Goal: Information Seeking & Learning: Learn about a topic

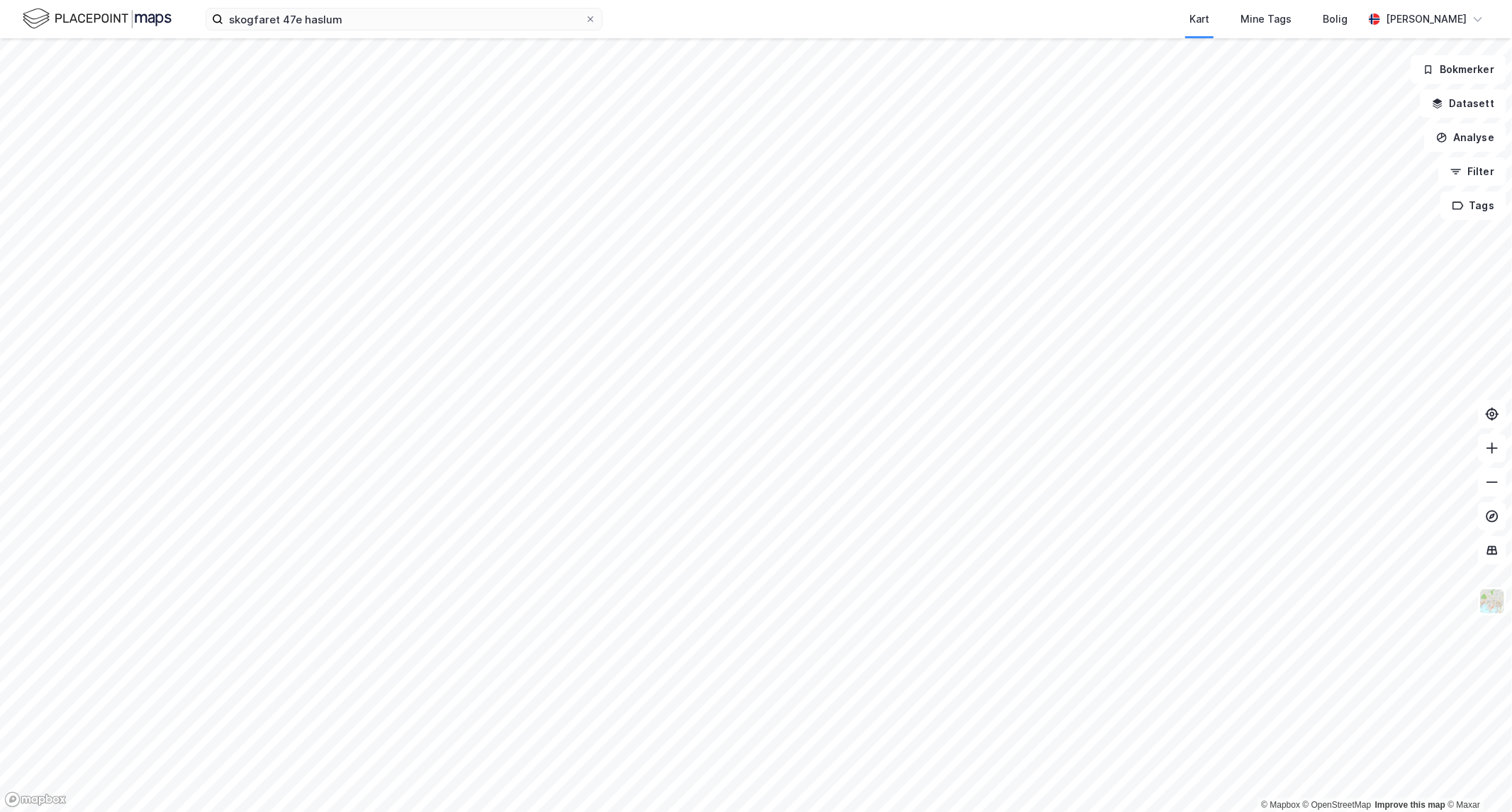
click at [1052, 1] on div "skogfaret 47e haslum Kart Mine Tags Bolig [PERSON_NAME] © Mapbox © OpenStreetMa…" at bounding box center [756, 406] width 1512 height 812
click at [641, 0] on html "skogfaret 47e haslum Kart Mine Tags Bolig [PERSON_NAME] © Mapbox © OpenStreetMa…" at bounding box center [756, 406] width 1512 height 812
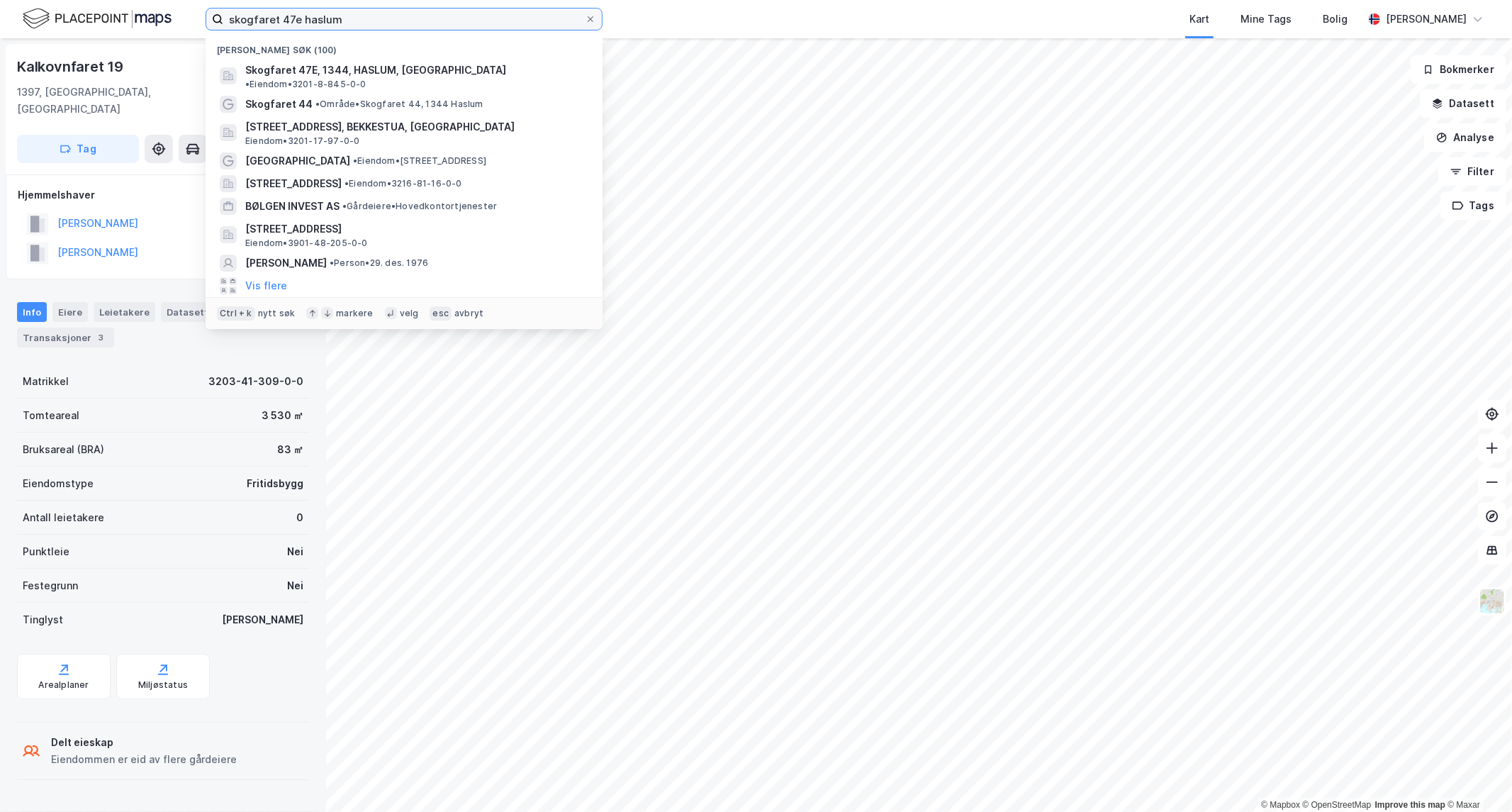
drag, startPoint x: 406, startPoint y: 19, endPoint x: -1019, endPoint y: 2, distance: 1425.1
click at [0, 2] on html "skogfaret 47e haslum Nylige søk (100) Skogfaret 47E, 1344, HASLUM, [GEOGRAPHIC_…" at bounding box center [756, 406] width 1512 height 812
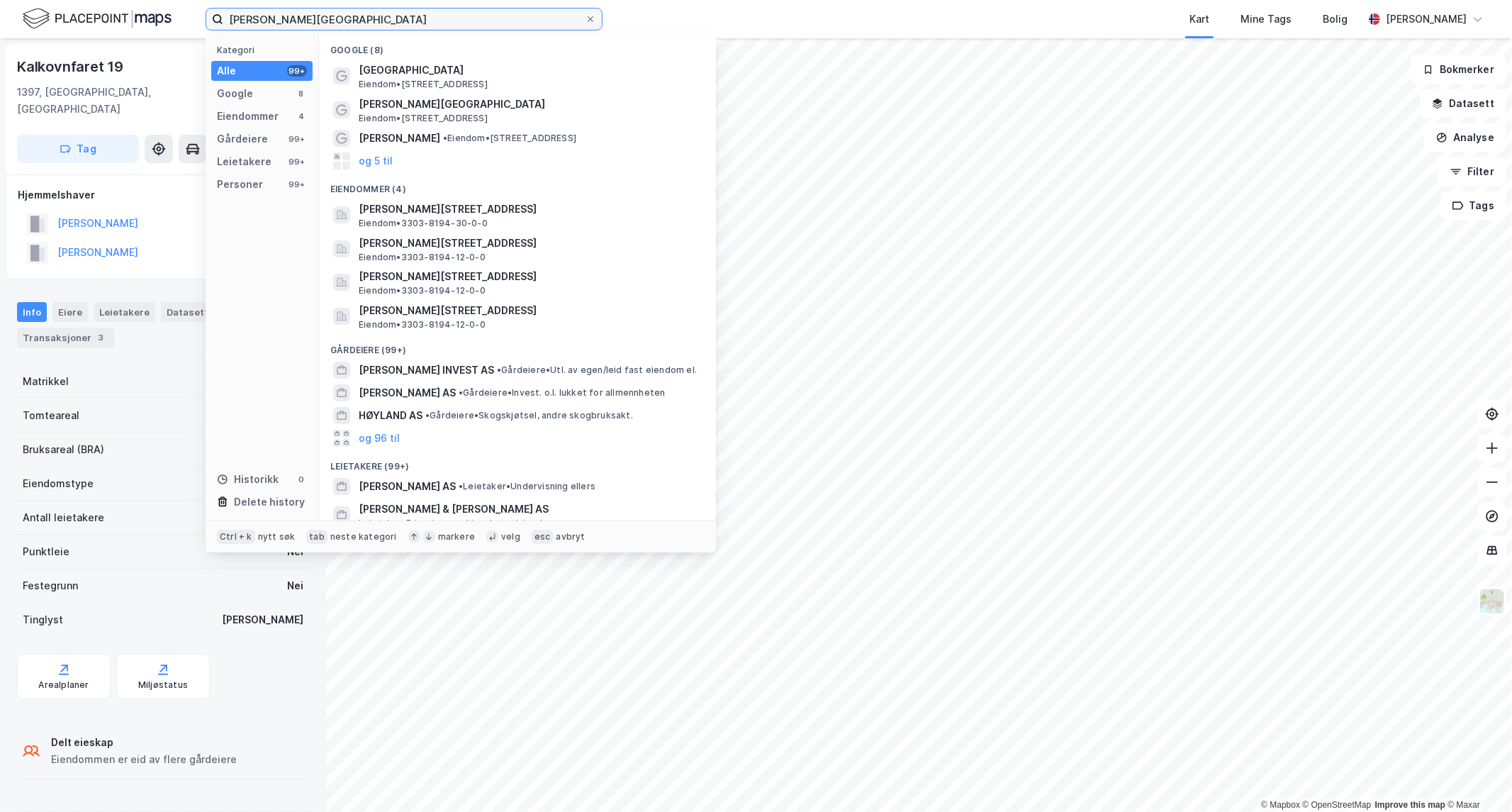
type input "[PERSON_NAME][GEOGRAPHIC_DATA]"
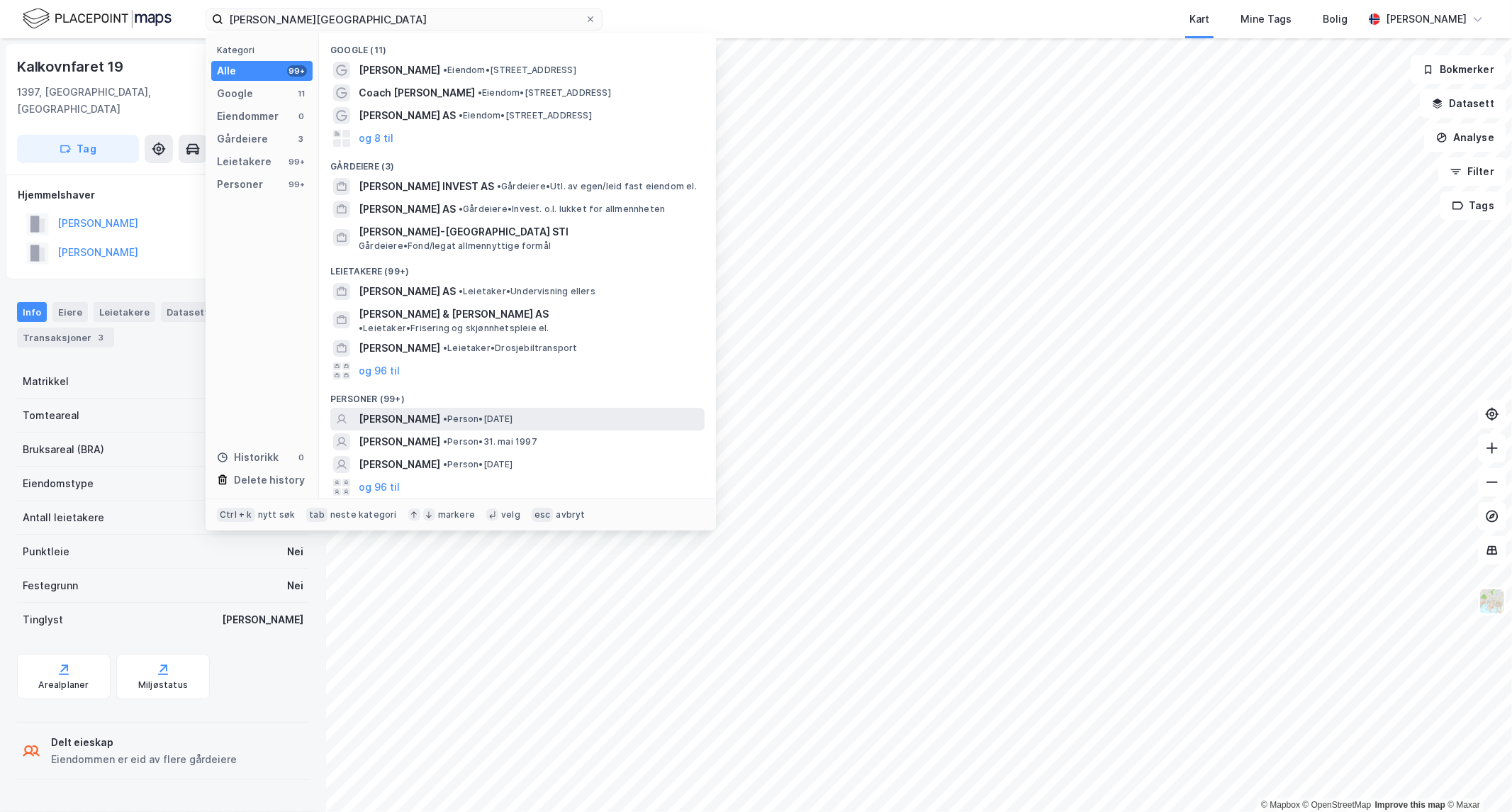
click at [441, 411] on span "[PERSON_NAME]" at bounding box center [400, 419] width 82 height 17
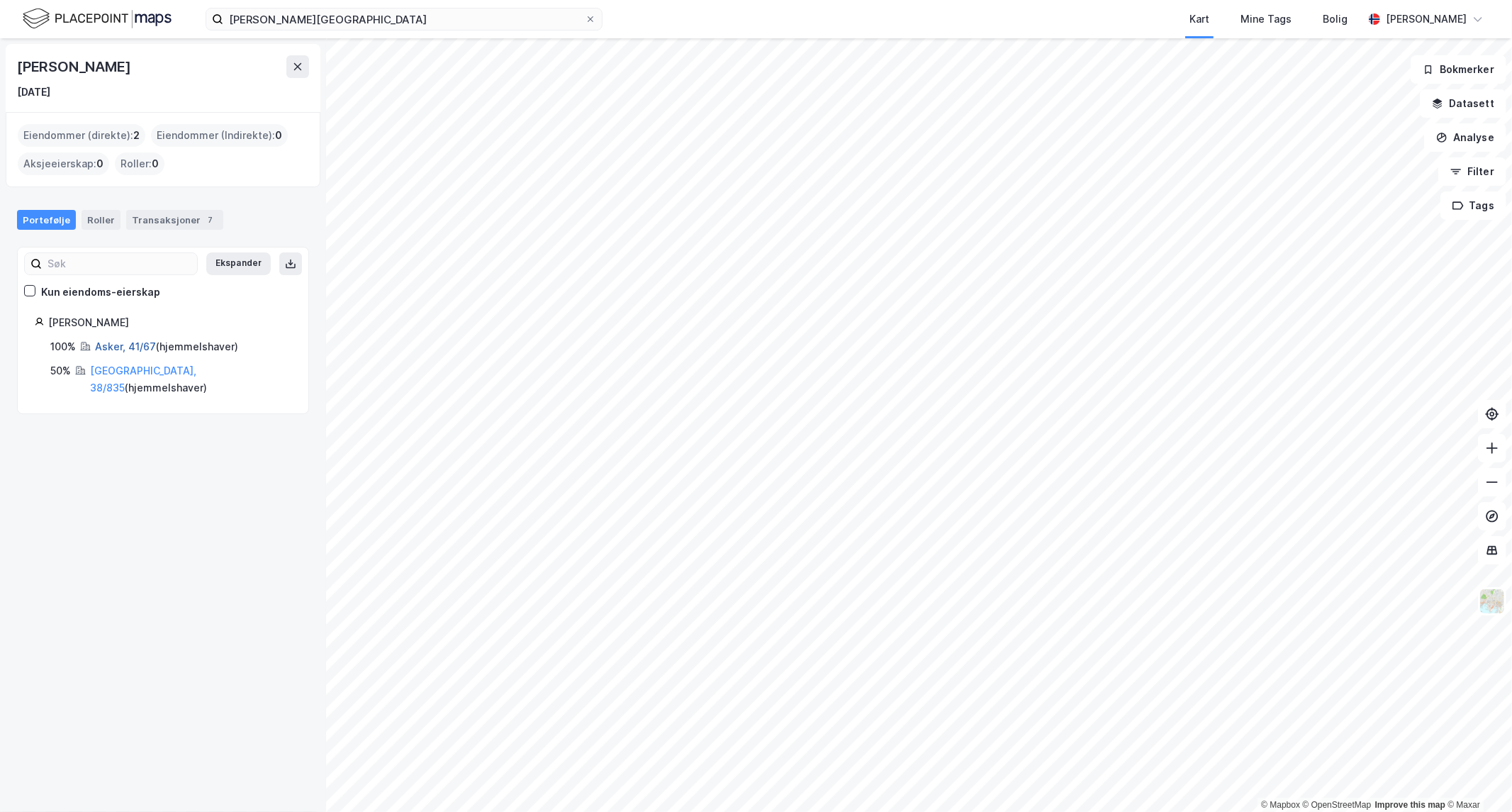
click at [131, 344] on link "Asker, 41/67" at bounding box center [125, 347] width 61 height 12
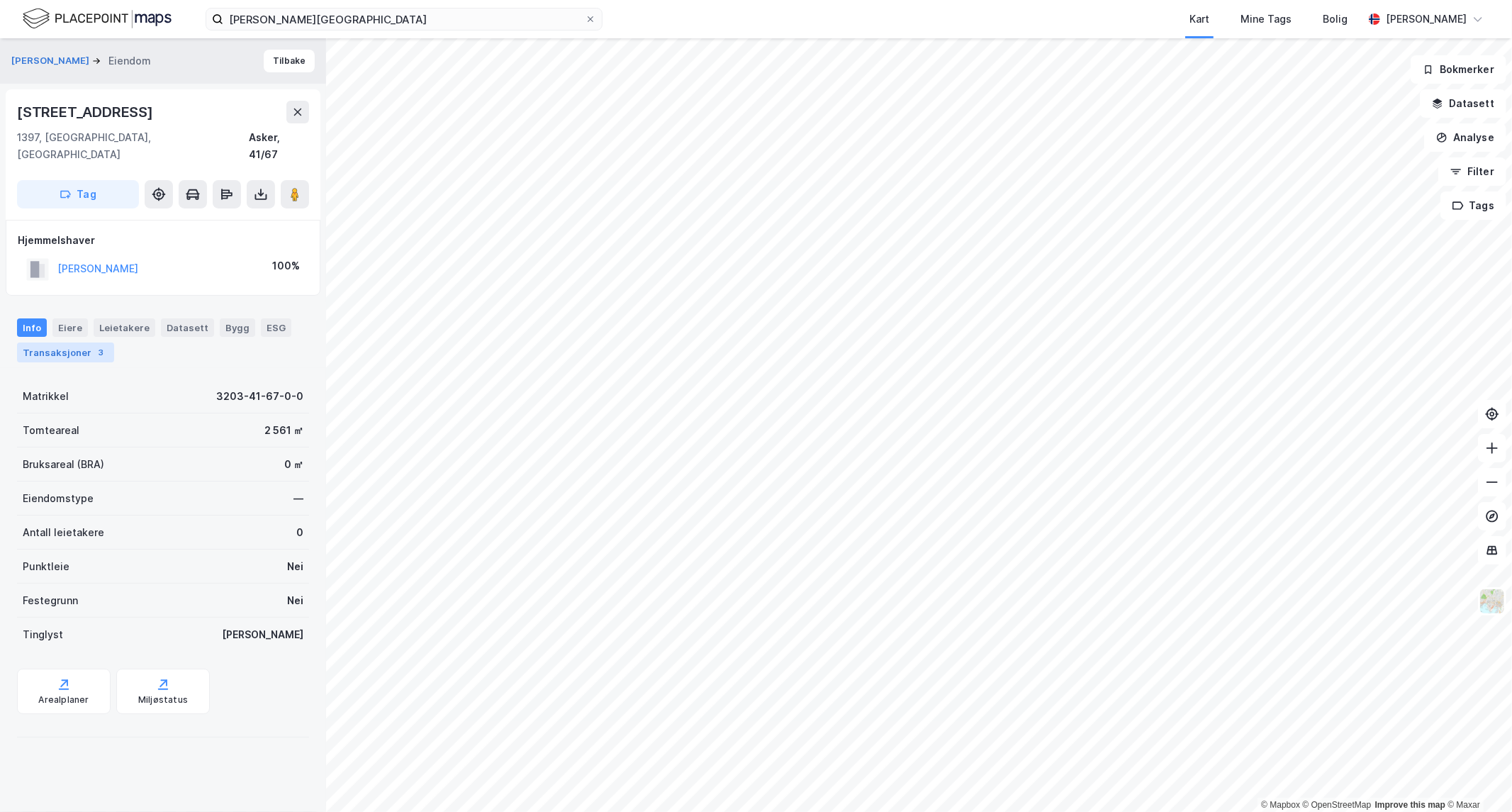
click at [74, 342] on div "Transaksjoner 3" at bounding box center [65, 352] width 97 height 20
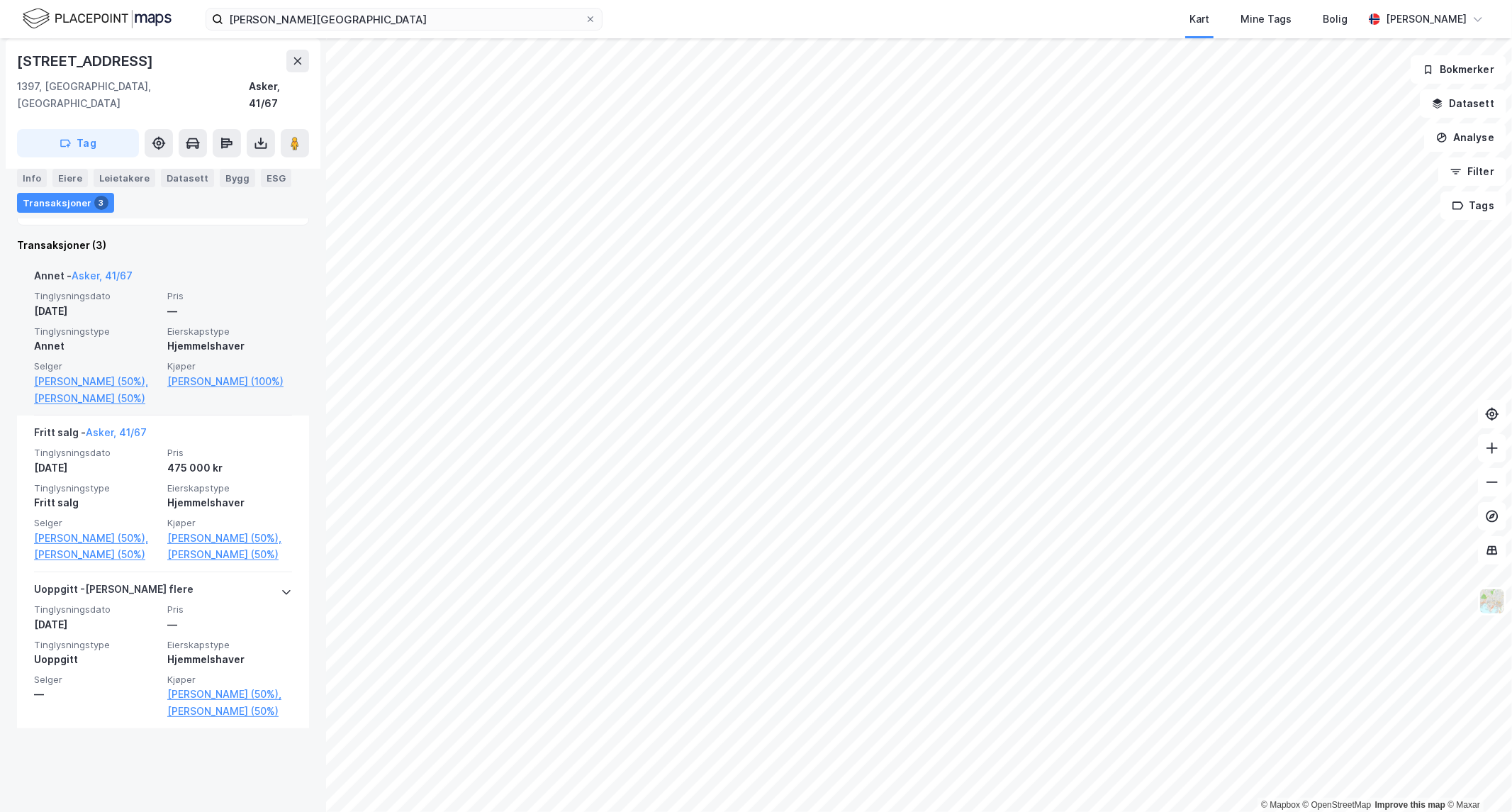
scroll to position [369, 0]
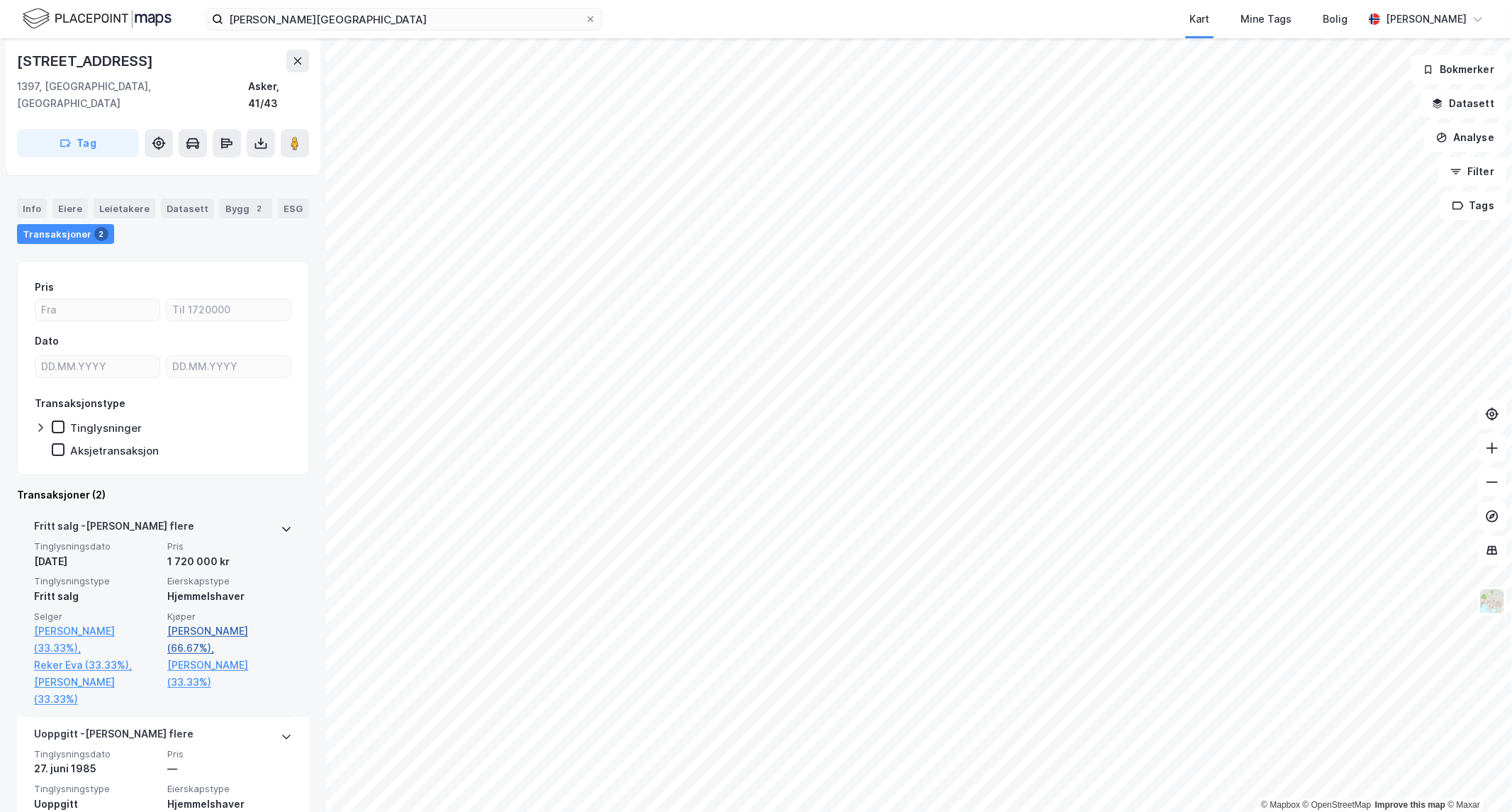
scroll to position [215, 0]
